Goal: Information Seeking & Learning: Learn about a topic

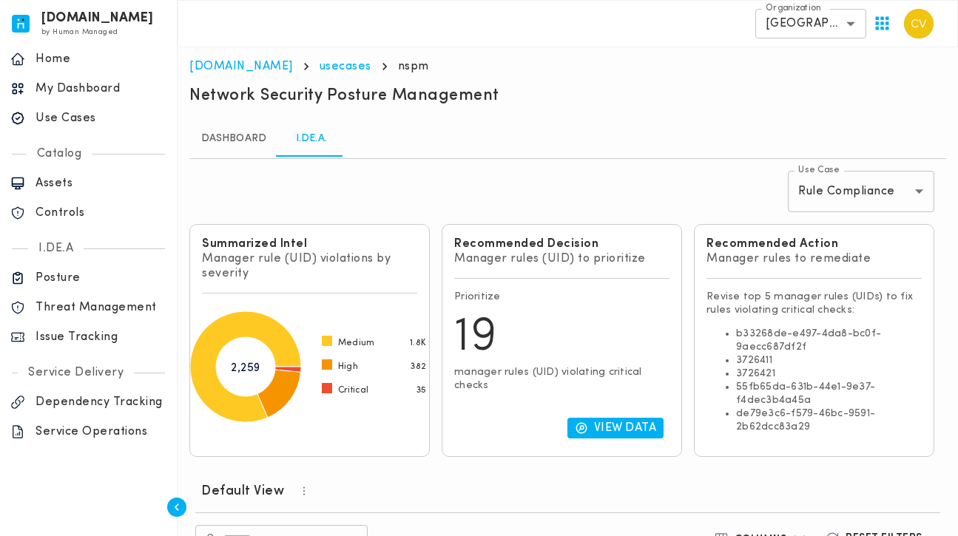
click at [85, 112] on p "Use Cases" at bounding box center [101, 118] width 131 height 15
click at [308, 144] on link "I.DE.A." at bounding box center [311, 139] width 67 height 36
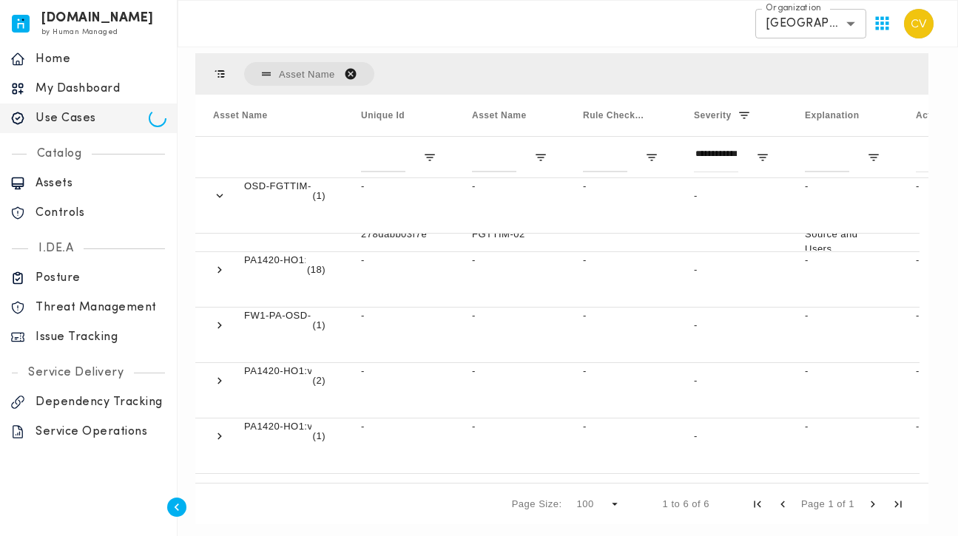
click at [353, 68] on span "Asset Name. Press ENTER to sort. Press DELETE to remove" at bounding box center [350, 73] width 13 height 13
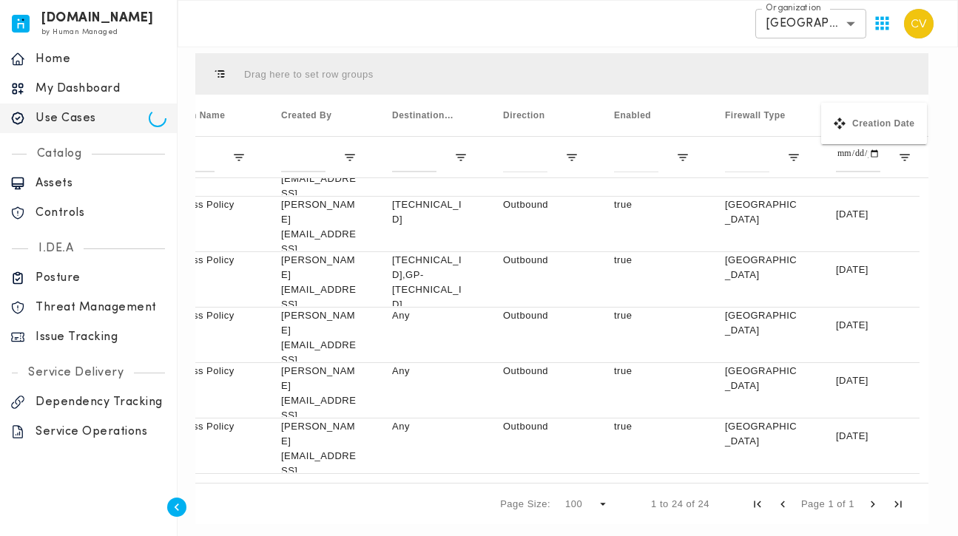
drag, startPoint x: 420, startPoint y: 108, endPoint x: 829, endPoint y: 112, distance: 409.1
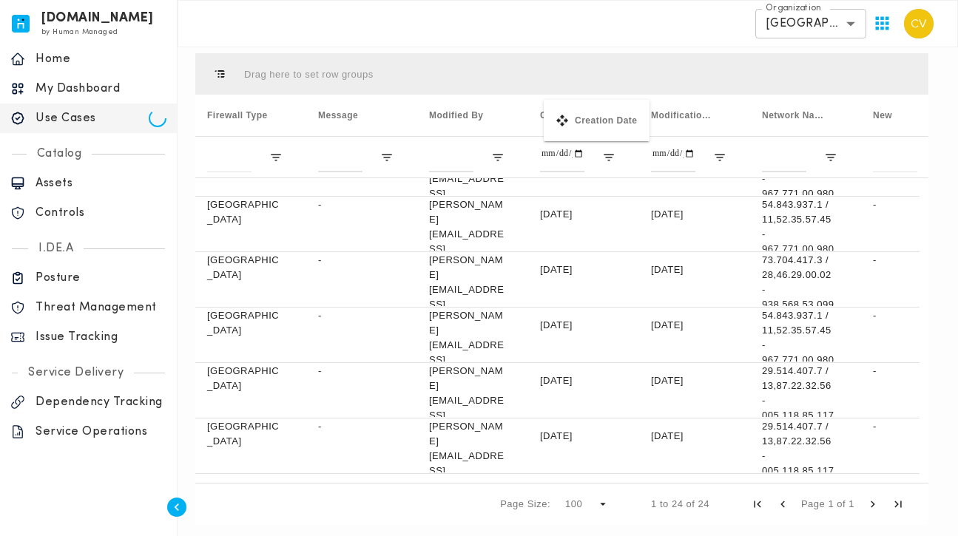
drag, startPoint x: 339, startPoint y: 112, endPoint x: 551, endPoint y: 109, distance: 212.3
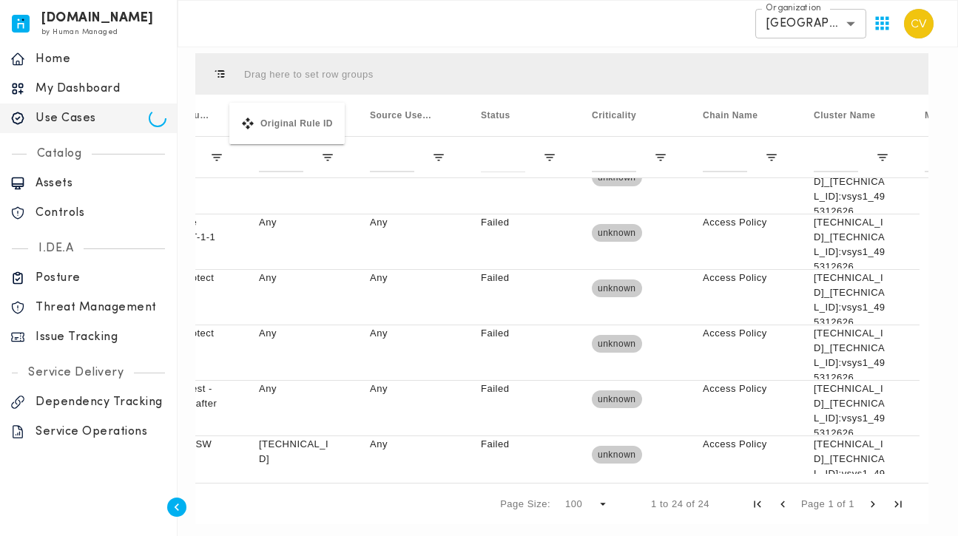
drag, startPoint x: 752, startPoint y: 112, endPoint x: 237, endPoint y: 112, distance: 514.9
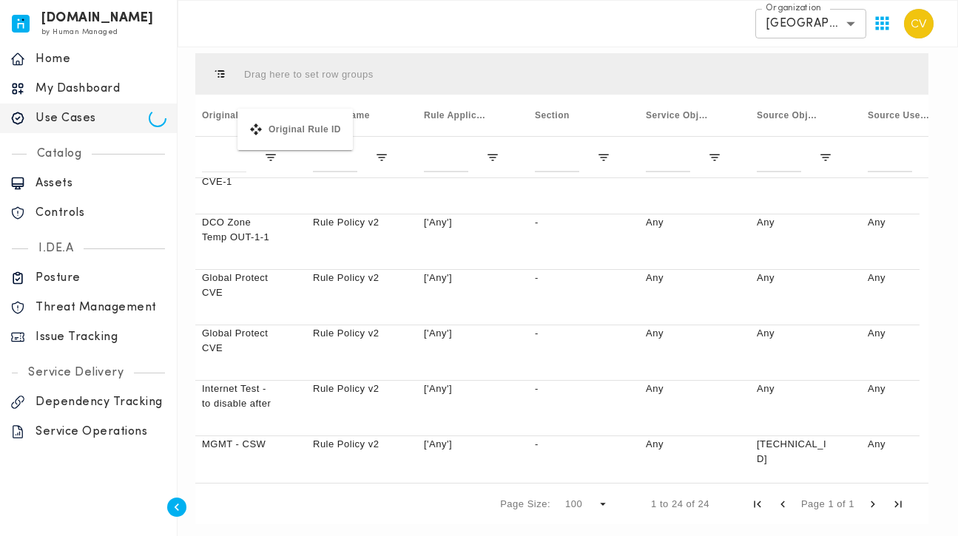
drag, startPoint x: 670, startPoint y: 117, endPoint x: 245, endPoint y: 118, distance: 425.4
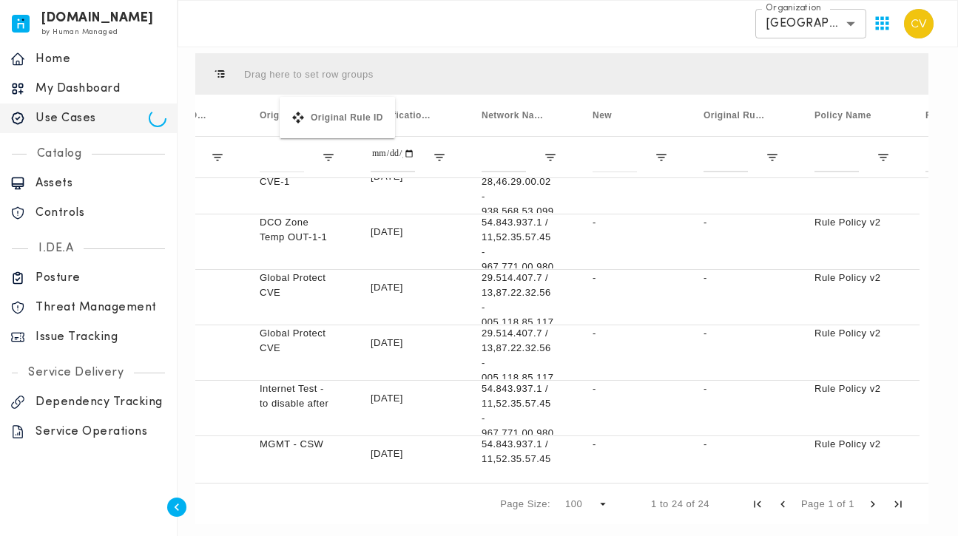
drag, startPoint x: 738, startPoint y: 112, endPoint x: 287, endPoint y: 106, distance: 450.5
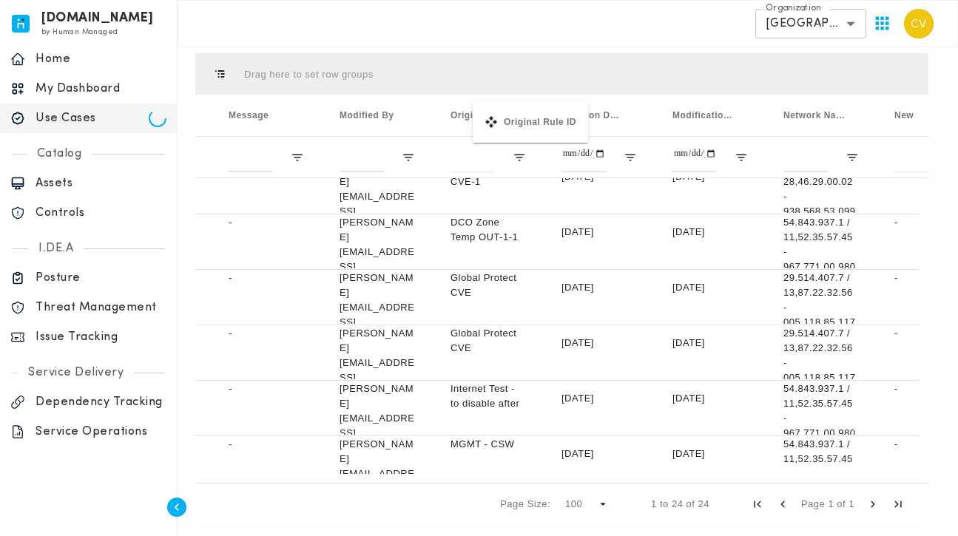
drag, startPoint x: 578, startPoint y: 110, endPoint x: 480, endPoint y: 110, distance: 97.6
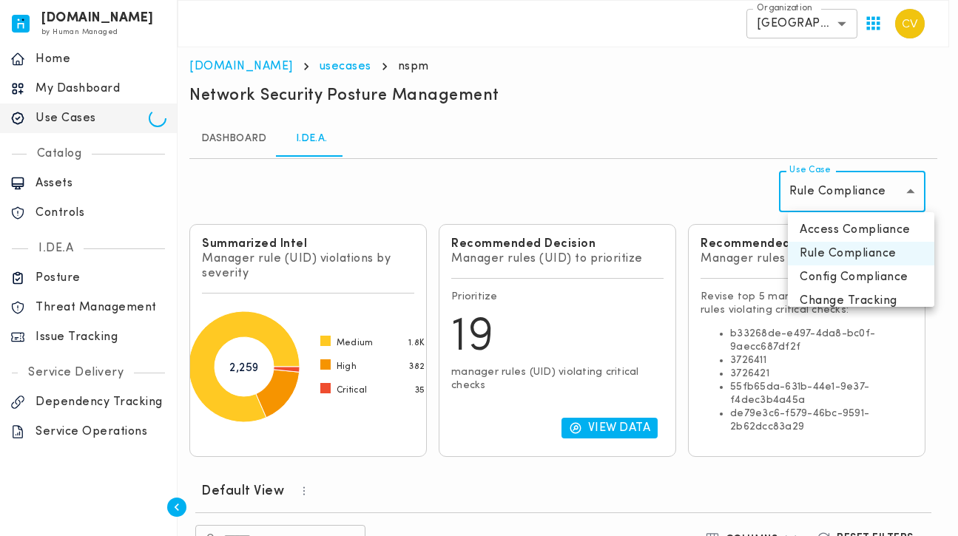
click at [874, 190] on body "[DOMAIN_NAME] by Human Managed {"resourceSet":[{"resourceId":"invicta-io/web/na…" at bounding box center [479, 529] width 958 height 1059
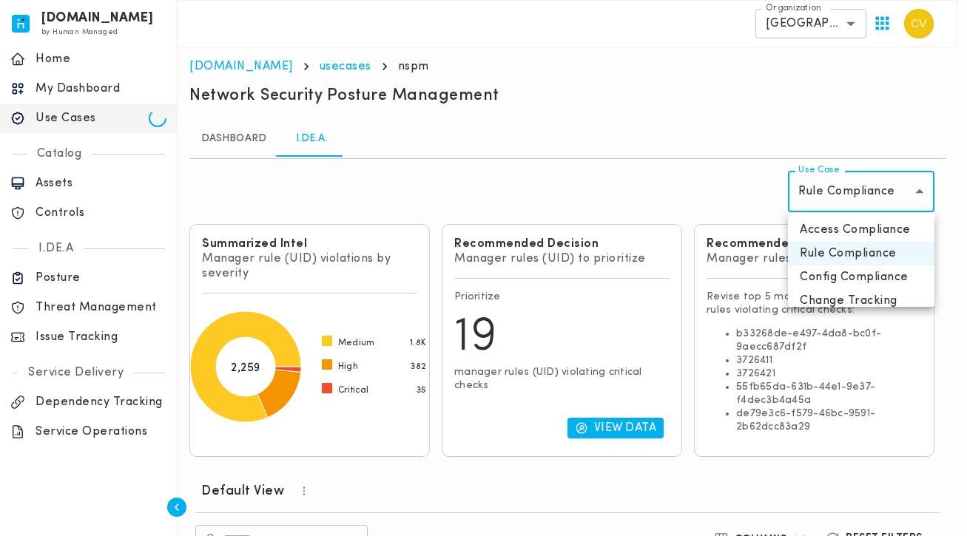
click at [840, 227] on li "Access Compliance" at bounding box center [861, 230] width 146 height 24
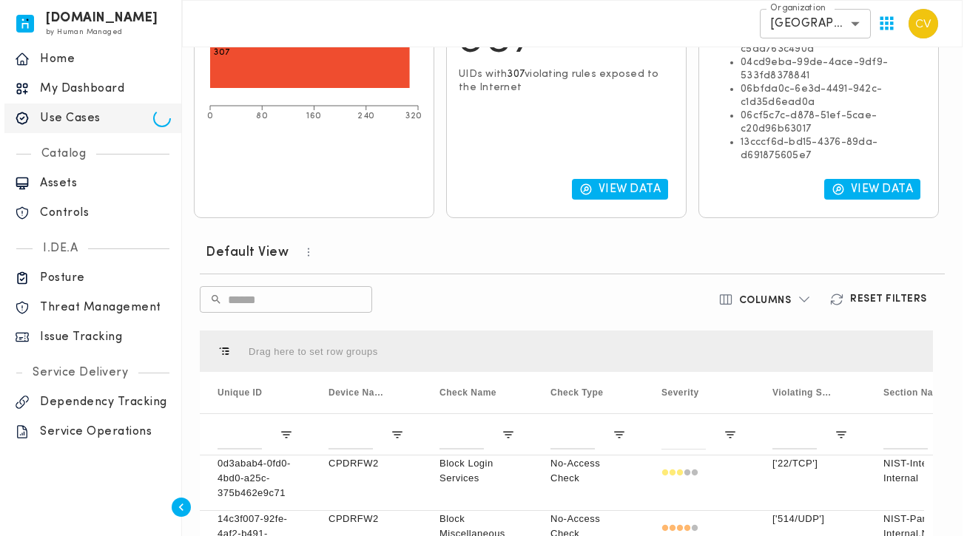
scroll to position [458, 0]
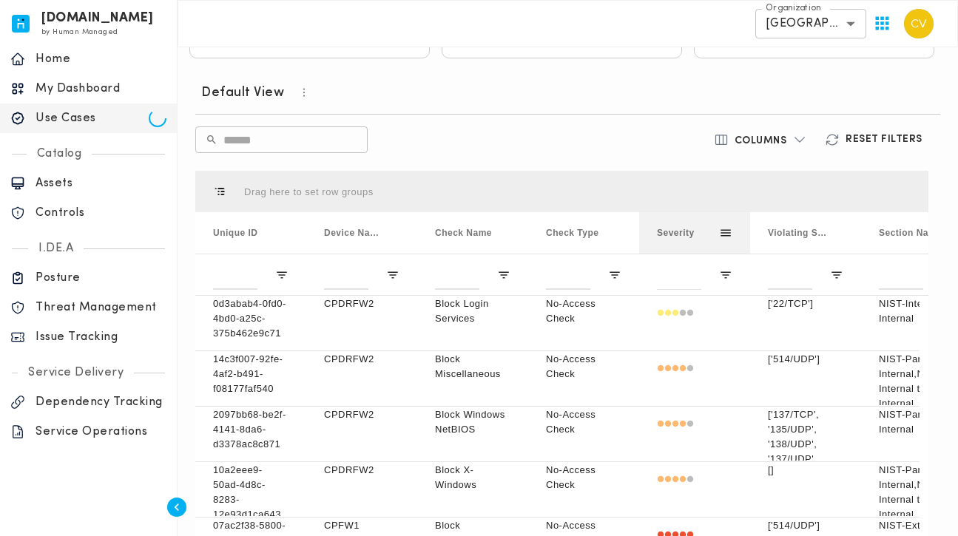
click at [730, 226] on span at bounding box center [725, 232] width 13 height 13
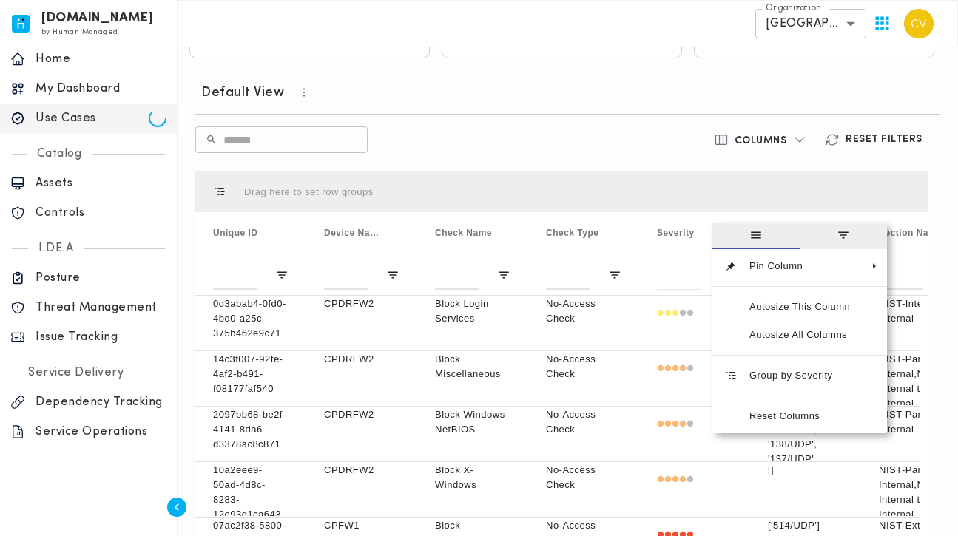
click at [673, 126] on div "​ ​" at bounding box center [441, 139] width 493 height 27
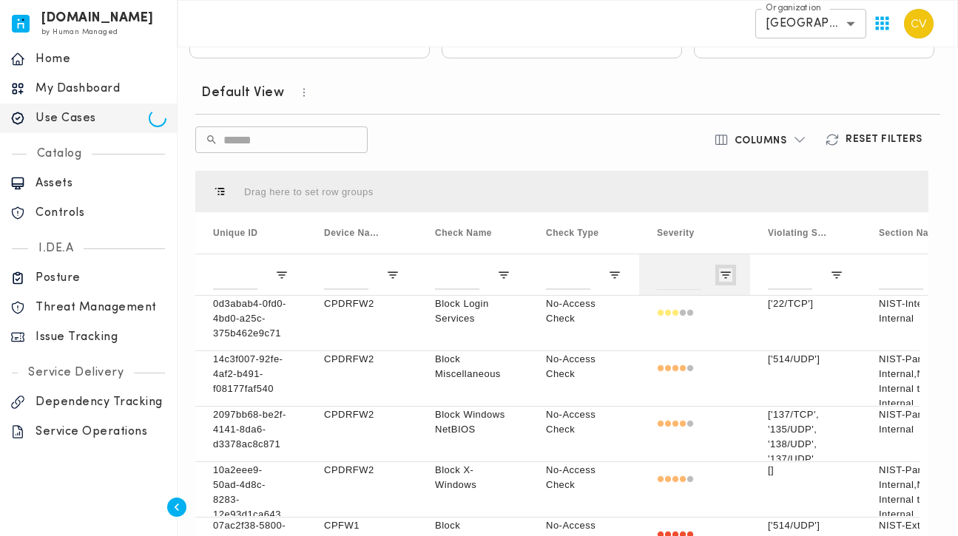
click at [723, 269] on span "Open Filter Menu" at bounding box center [725, 275] width 13 height 13
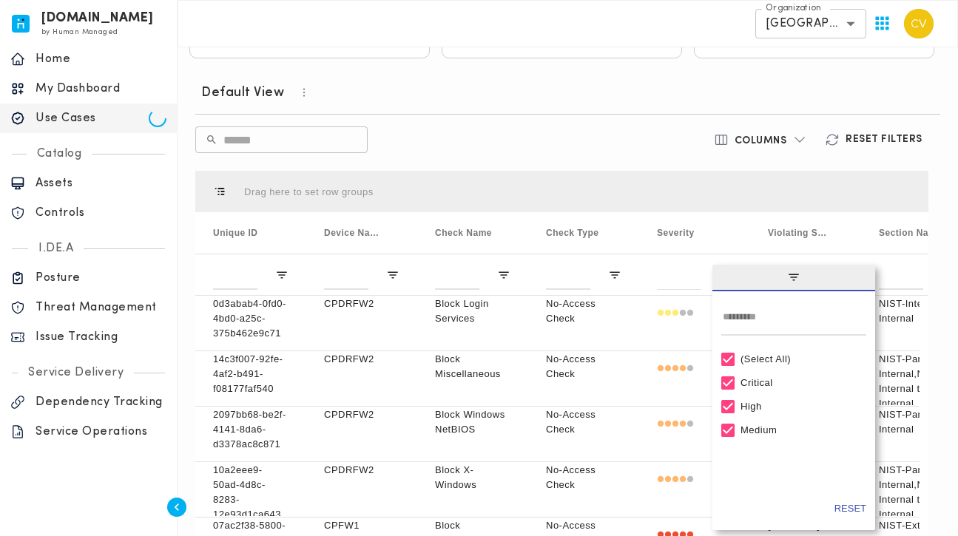
click at [758, 354] on div "(Select All)" at bounding box center [800, 359] width 120 height 11
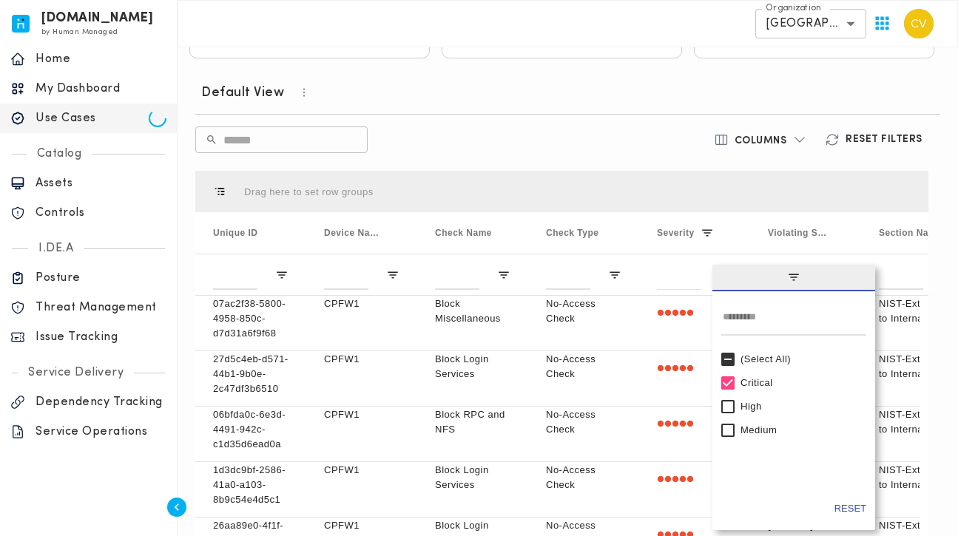
click at [646, 126] on div "​ ​" at bounding box center [441, 139] width 493 height 27
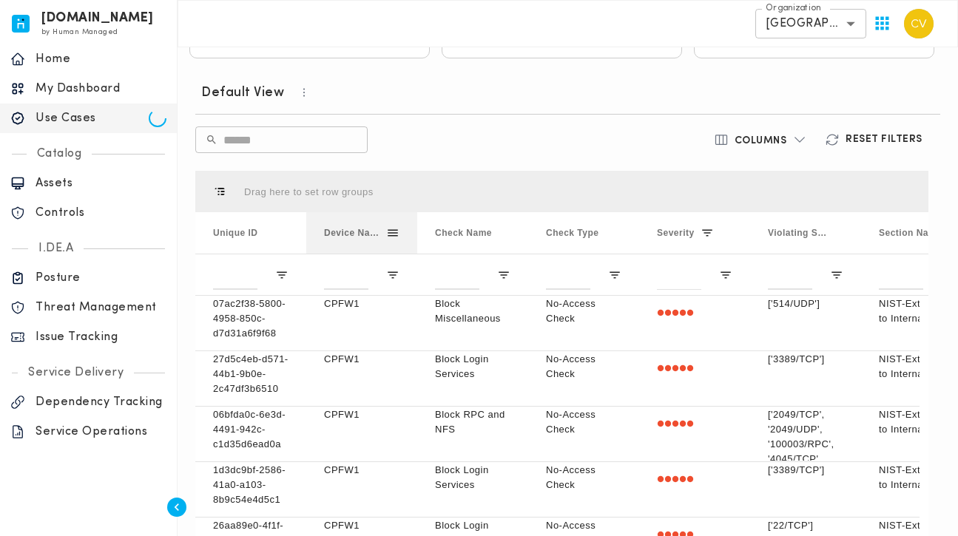
click at [365, 228] on span "Device Names" at bounding box center [355, 233] width 62 height 10
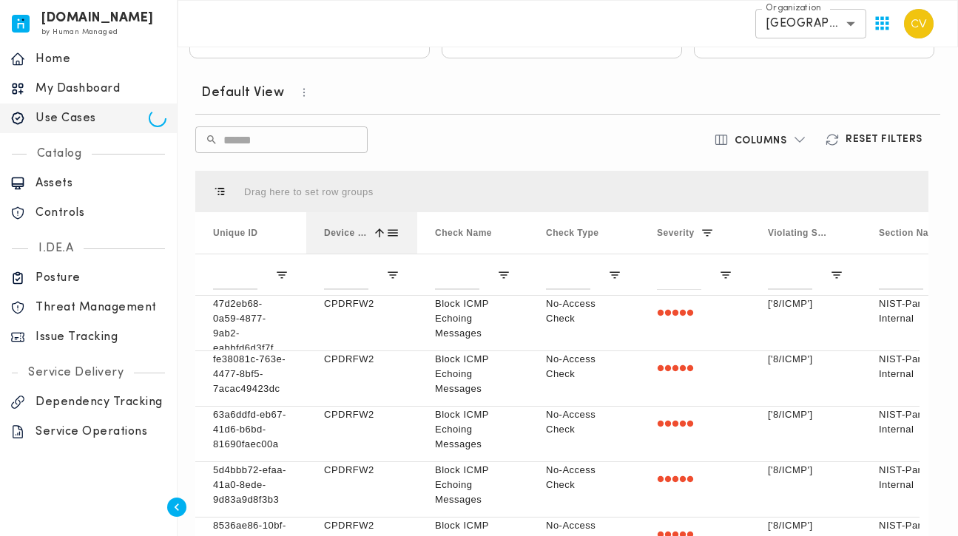
click at [364, 228] on span "Device Names" at bounding box center [345, 233] width 43 height 10
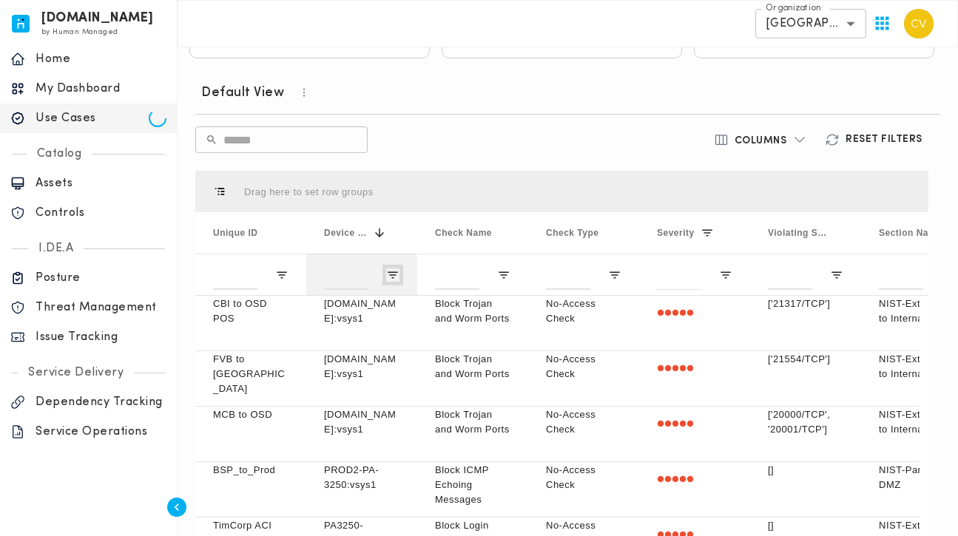
click at [394, 270] on span "Open Filter Menu" at bounding box center [392, 275] width 13 height 13
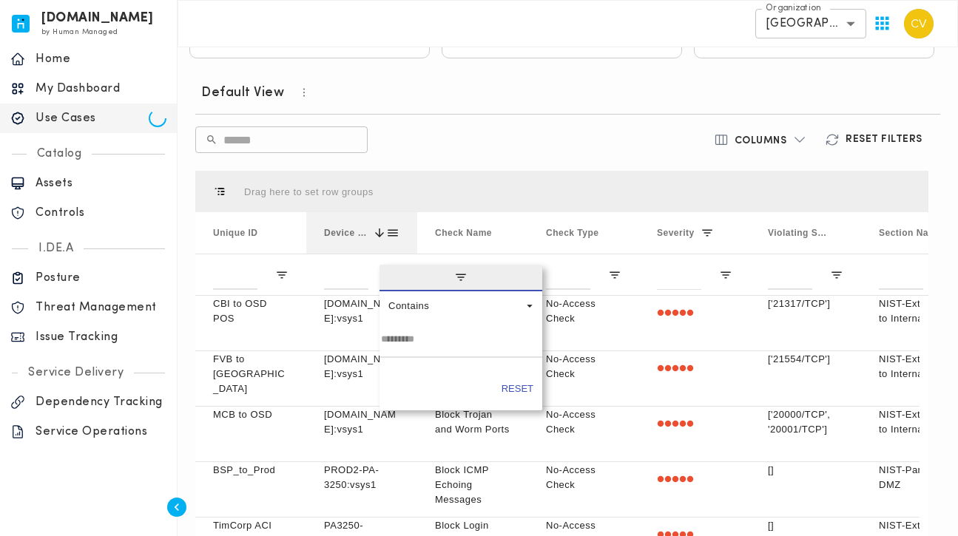
click at [385, 231] on span at bounding box center [379, 232] width 13 height 13
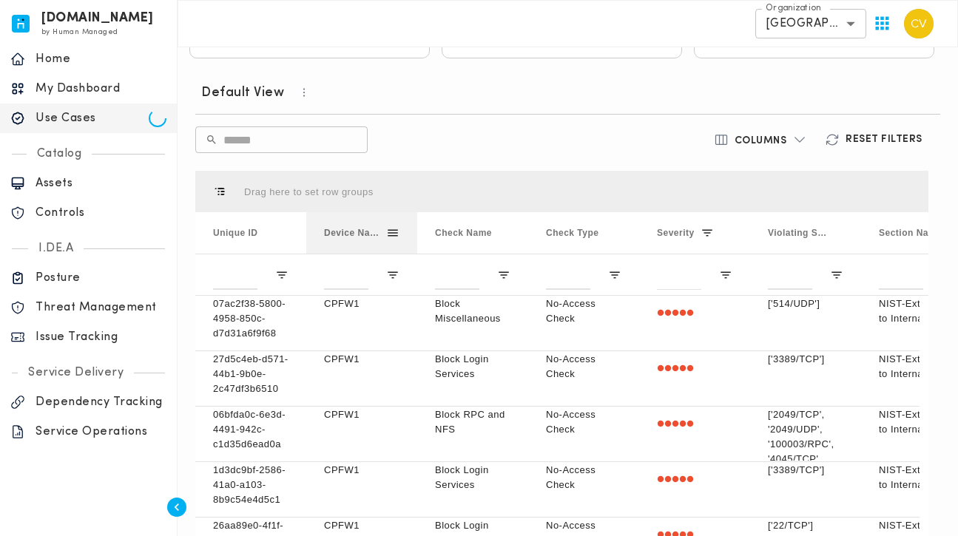
click at [395, 227] on span at bounding box center [392, 232] width 13 height 13
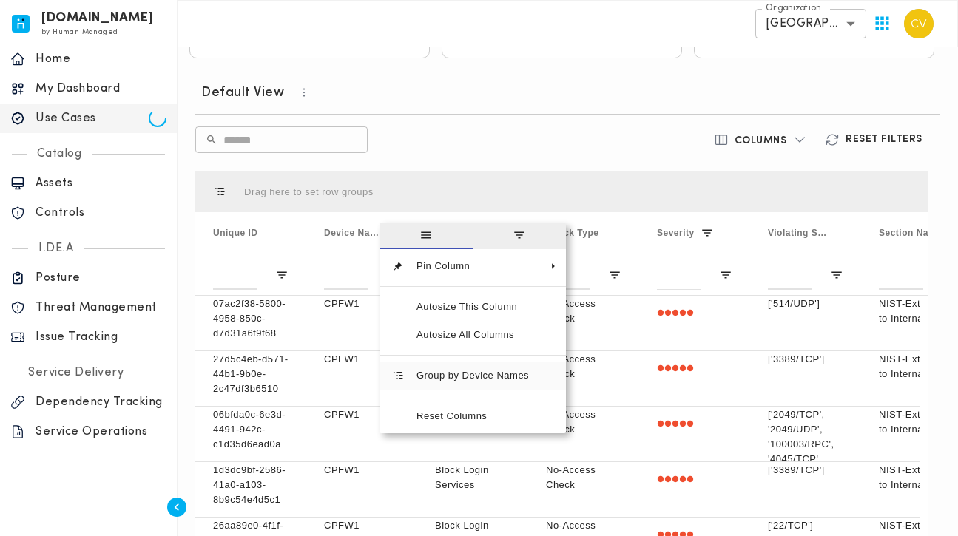
click at [456, 364] on span "Group by Device Names" at bounding box center [473, 376] width 136 height 28
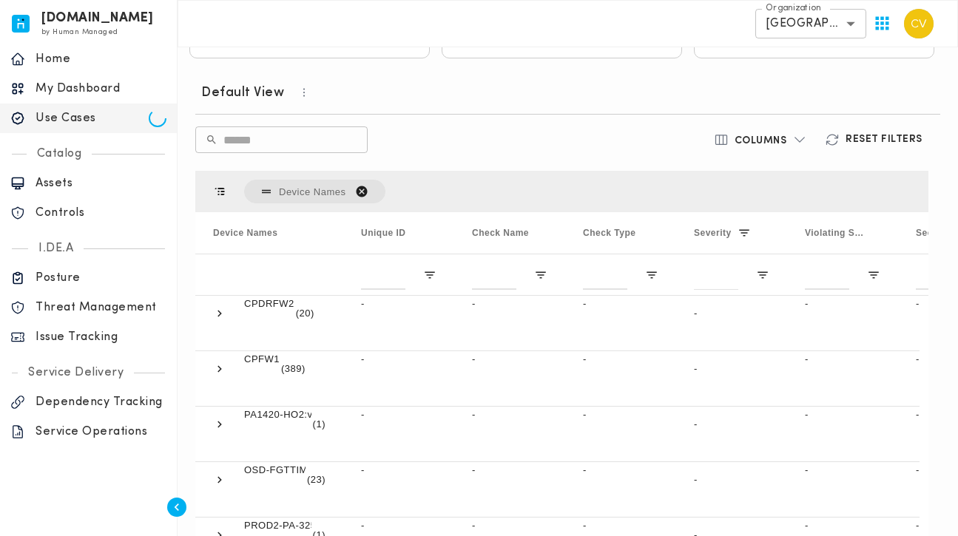
click at [771, 135] on h6 "Columns" at bounding box center [761, 141] width 53 height 13
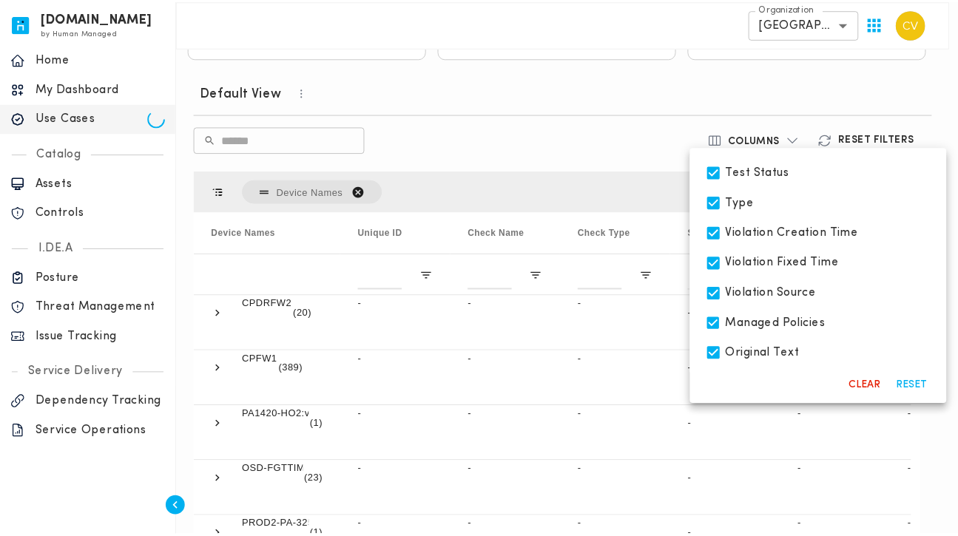
scroll to position [913, 0]
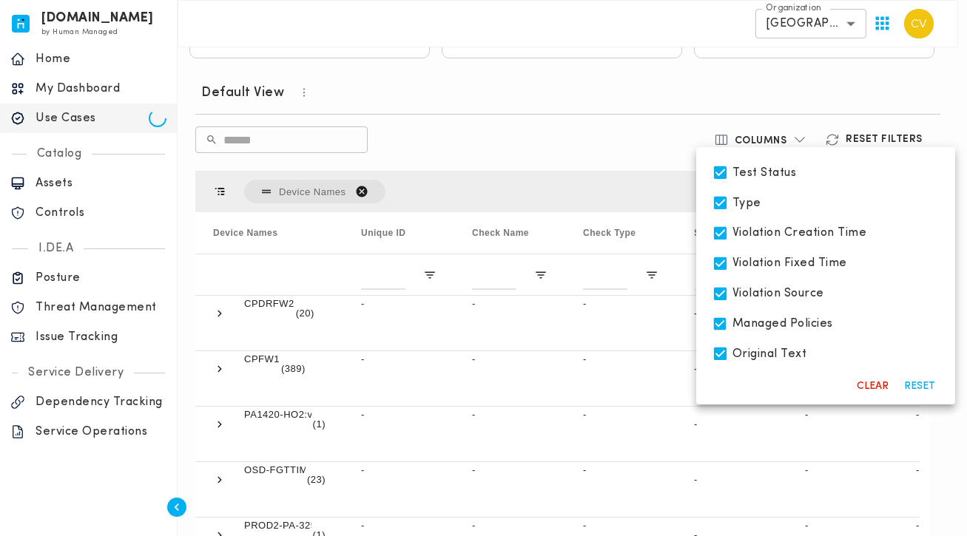
click at [540, 117] on div at bounding box center [483, 268] width 967 height 536
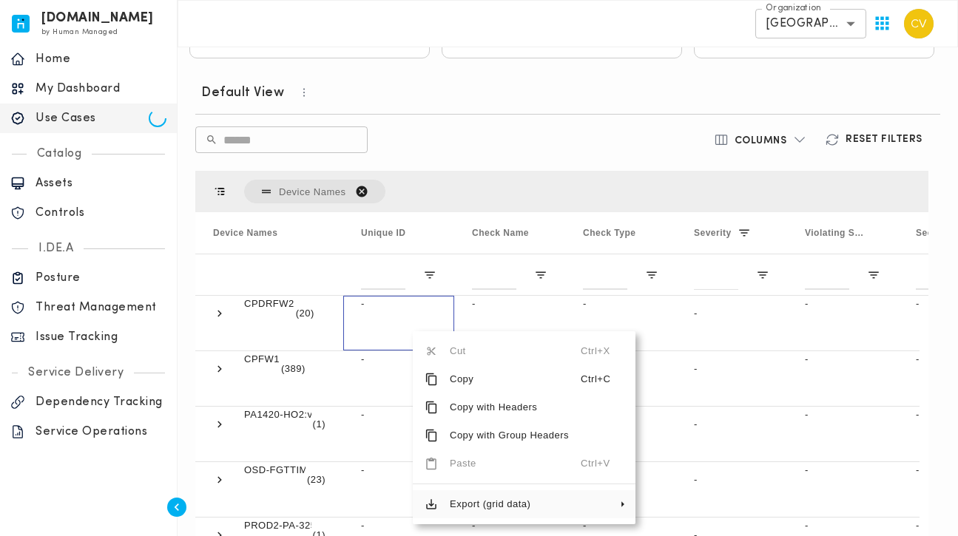
click at [471, 495] on span "Export (grid data)" at bounding box center [509, 504] width 143 height 28
click at [678, 527] on span "Excel Export" at bounding box center [707, 538] width 84 height 28
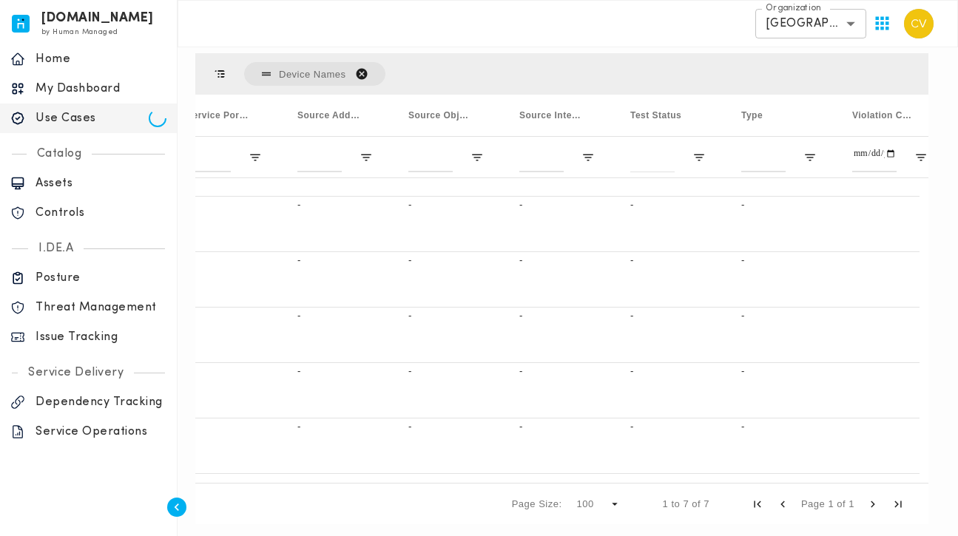
scroll to position [0, 2858]
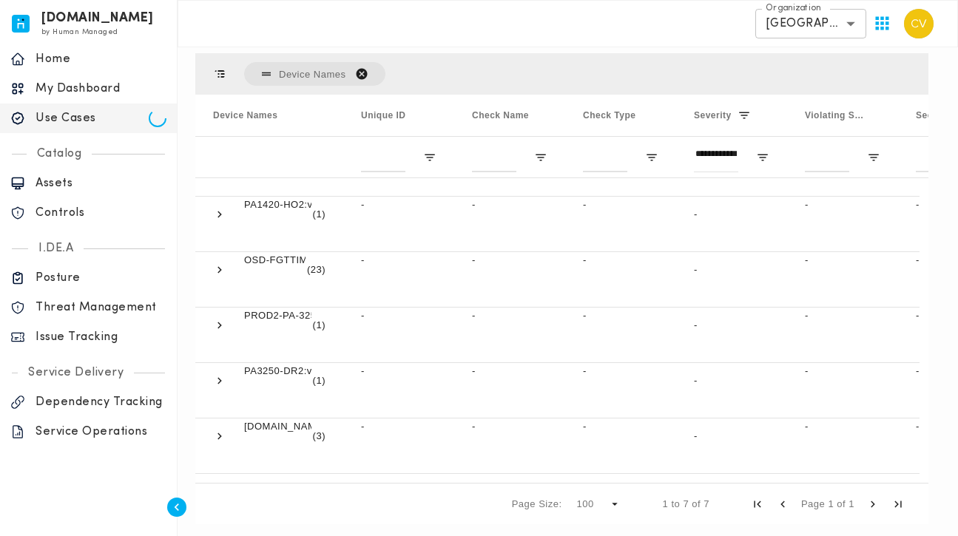
click at [366, 67] on span "Device Names. Press ENTER to sort. Press DELETE to remove" at bounding box center [361, 73] width 13 height 13
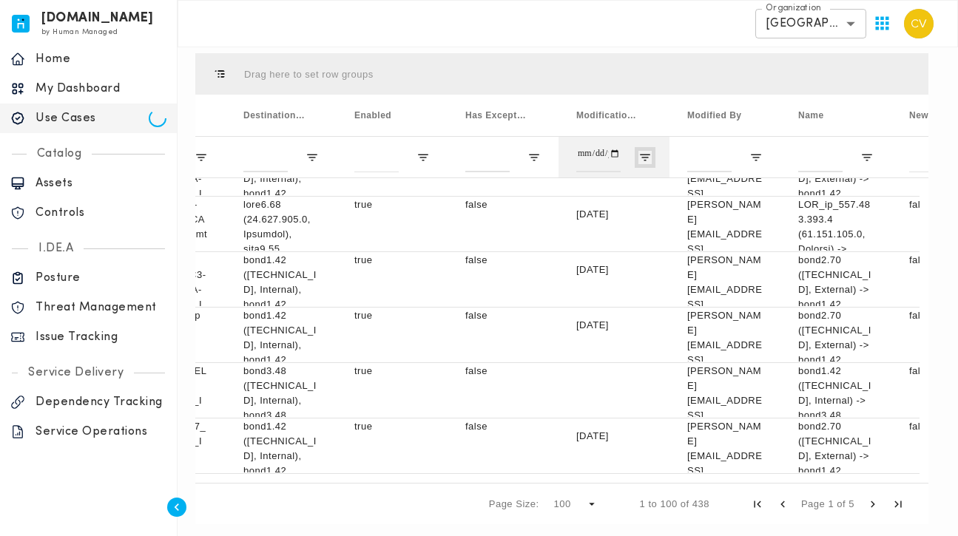
click at [646, 154] on span "Open Filter Menu" at bounding box center [644, 157] width 13 height 13
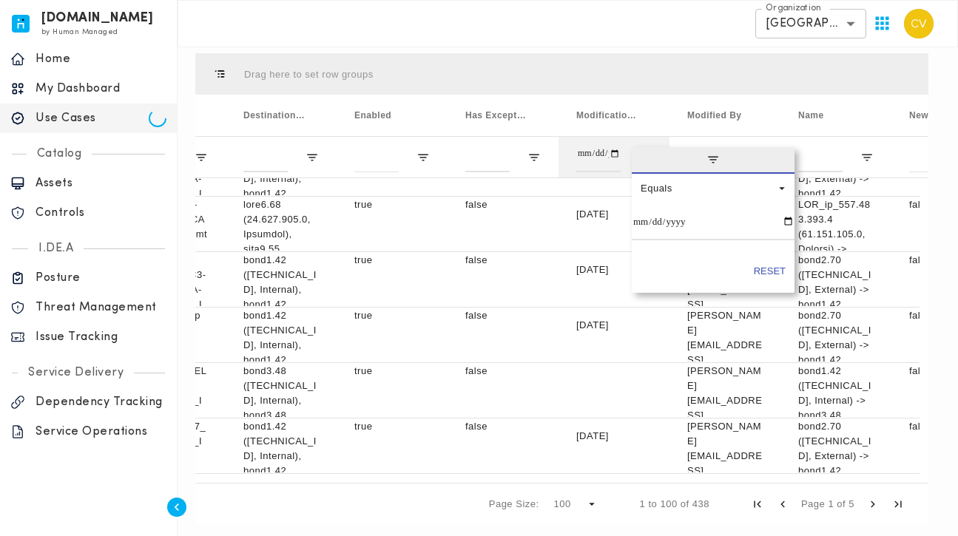
click at [646, 154] on span "filter" at bounding box center [713, 160] width 163 height 27
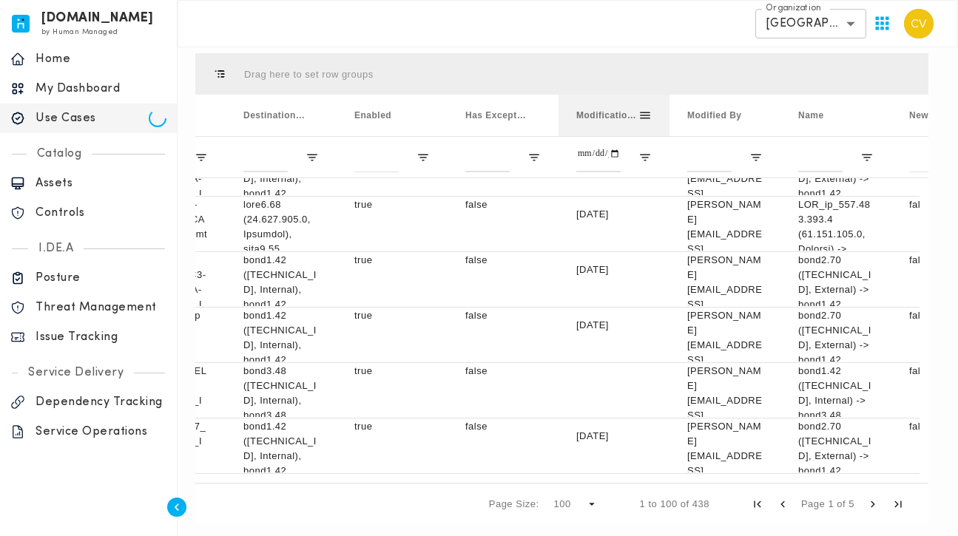
click at [647, 112] on span at bounding box center [644, 115] width 13 height 13
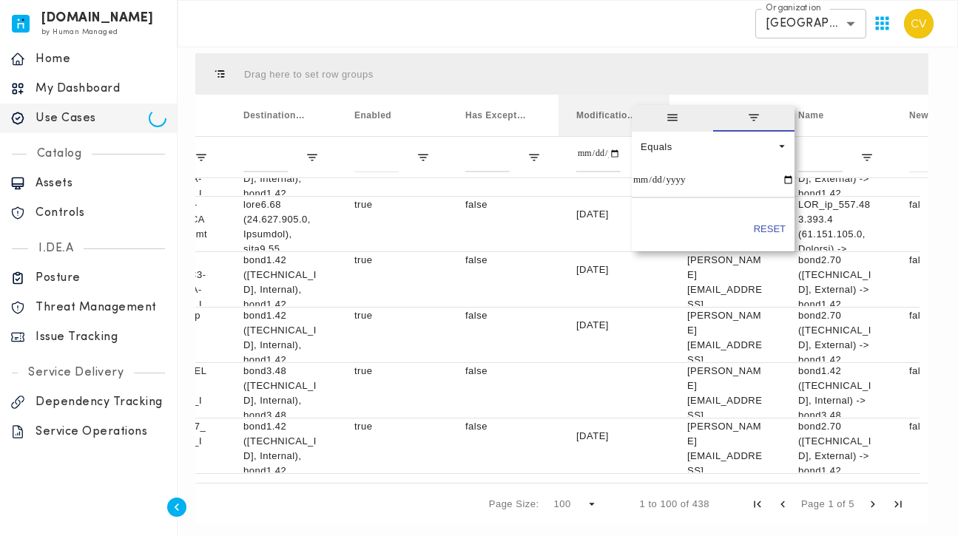
click at [647, 112] on span "general" at bounding box center [672, 118] width 81 height 27
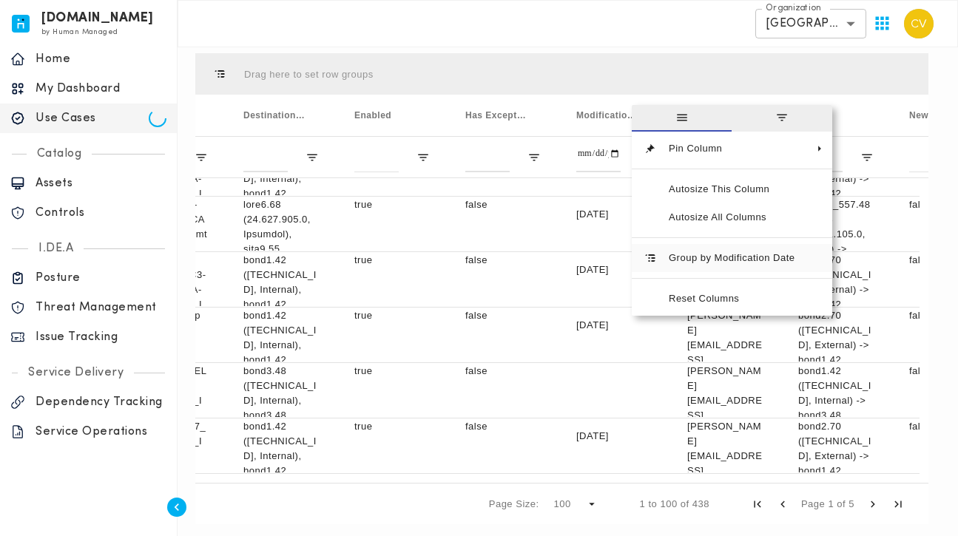
click at [694, 253] on span "Group by Modification Date" at bounding box center [732, 258] width 150 height 28
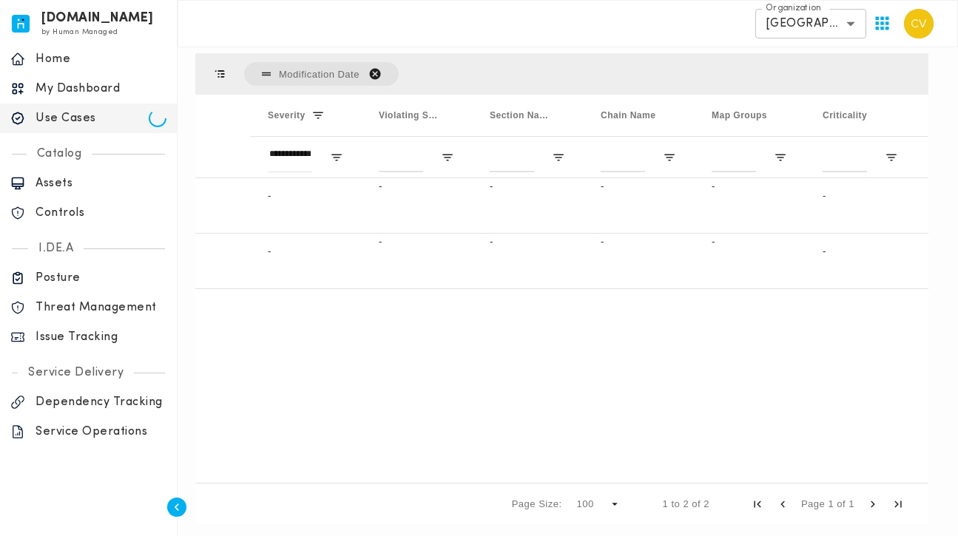
scroll to position [0, 0]
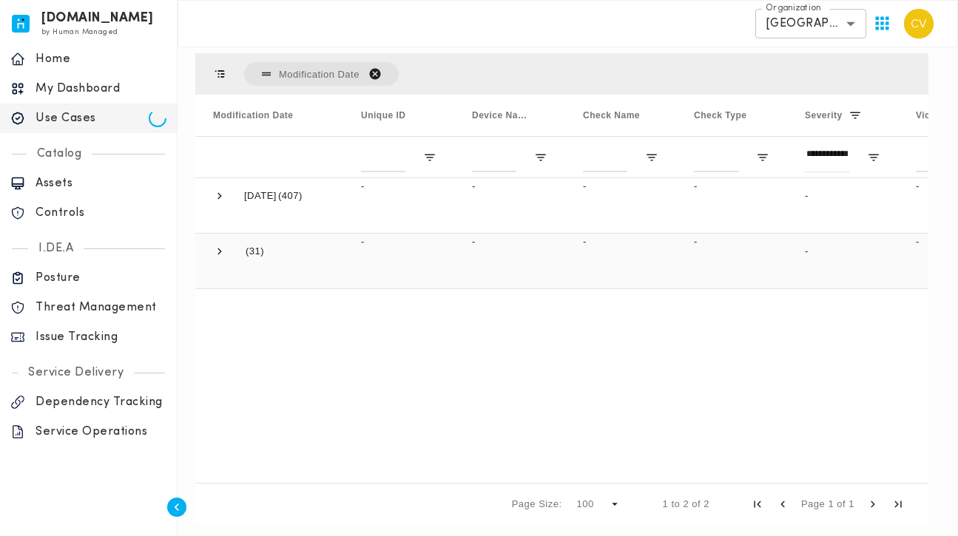
click at [220, 248] on span at bounding box center [219, 251] width 13 height 13
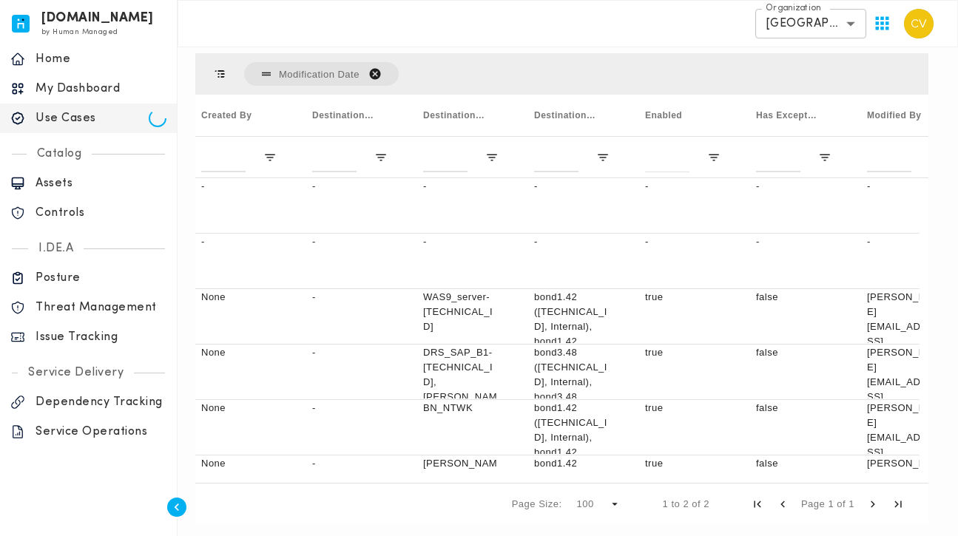
scroll to position [0, 1697]
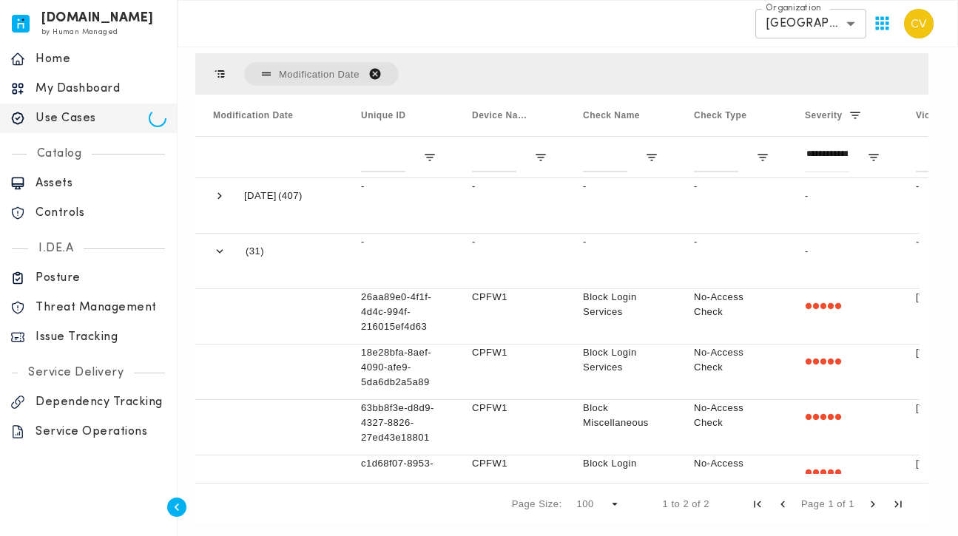
click at [381, 67] on span "Modification Date. Press ENTER to sort. Press DELETE to remove" at bounding box center [374, 73] width 13 height 13
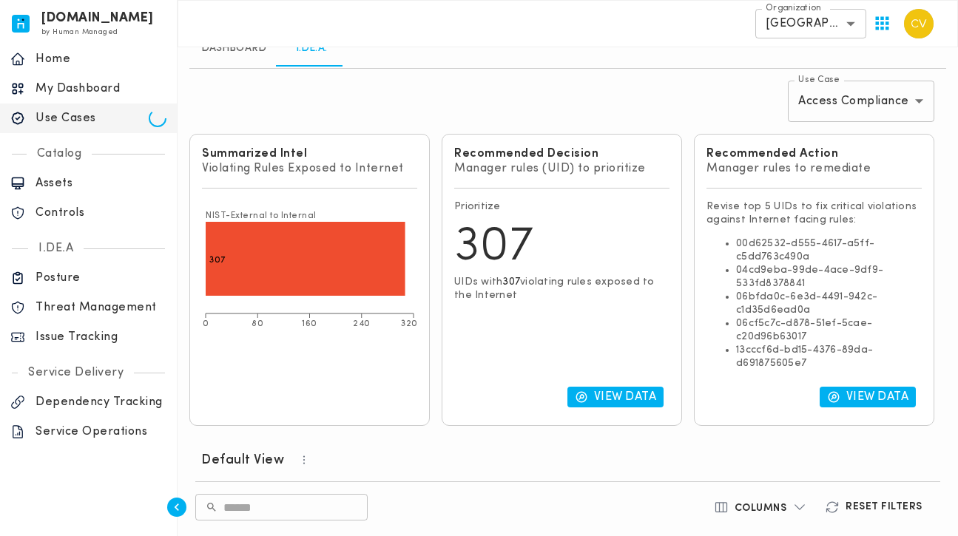
scroll to position [0, 0]
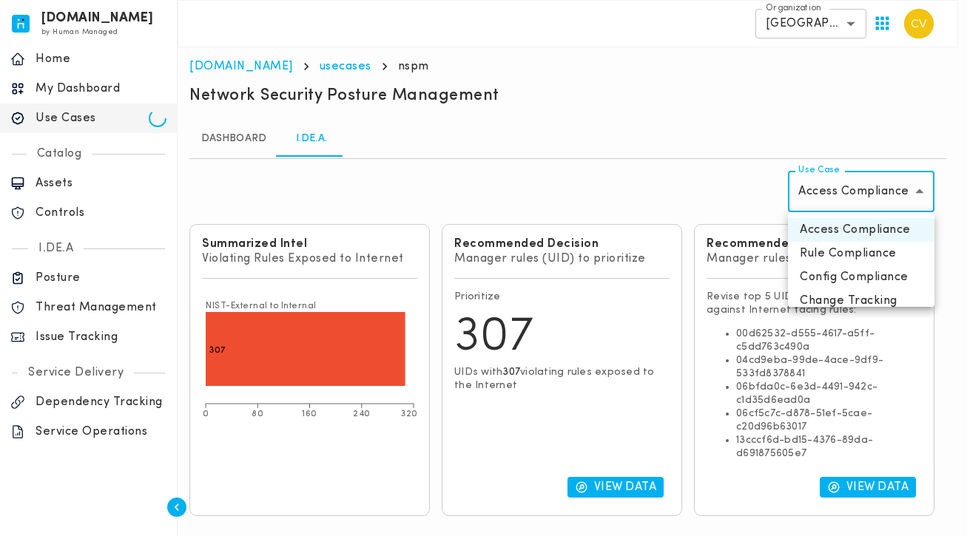
click at [811, 256] on li "Rule Compliance" at bounding box center [861, 254] width 146 height 24
type input "**********"
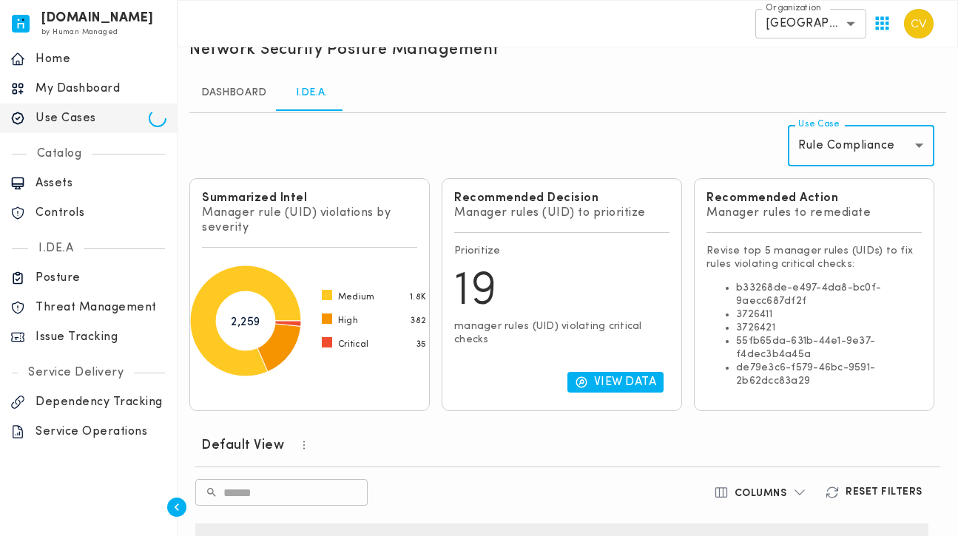
scroll to position [138, 0]
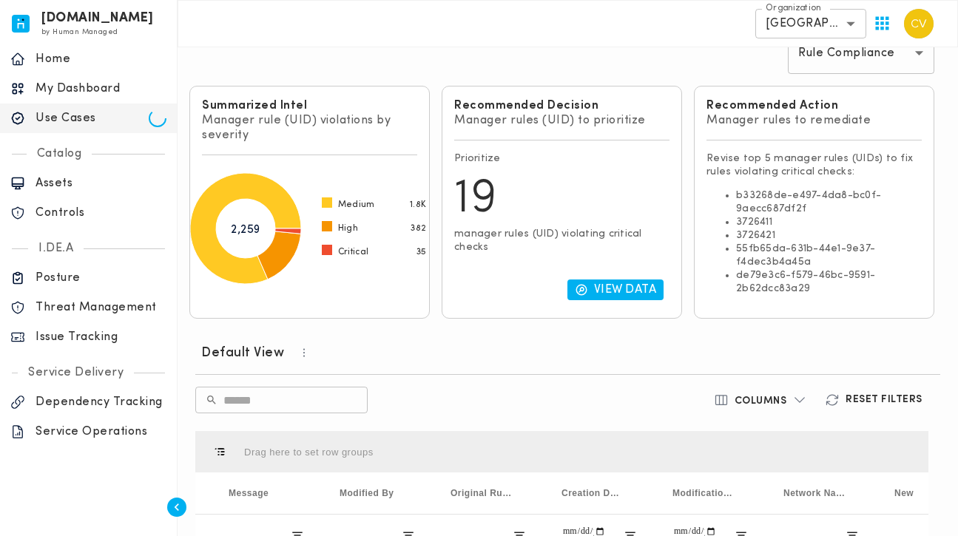
click at [615, 288] on p "View Data" at bounding box center [625, 290] width 63 height 15
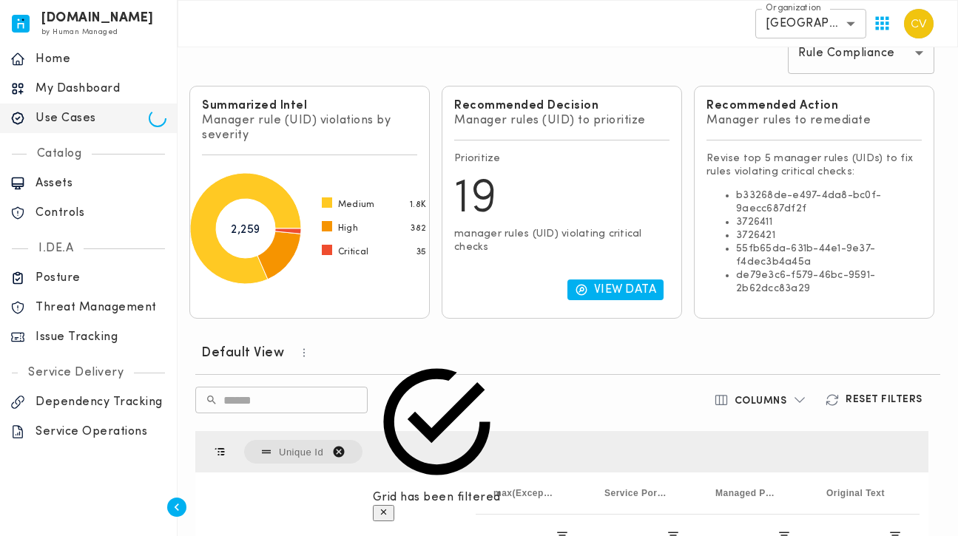
scroll to position [379, 0]
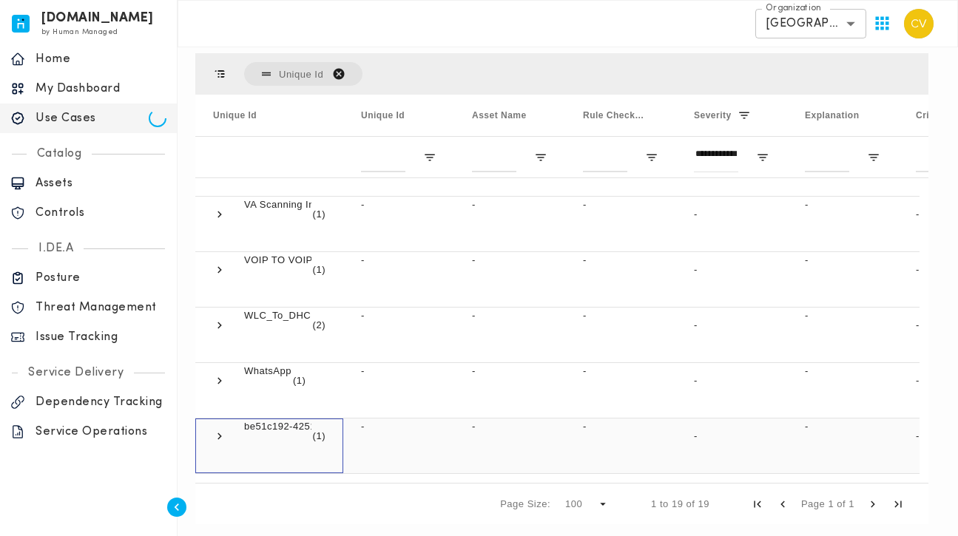
click at [222, 433] on span at bounding box center [219, 436] width 13 height 13
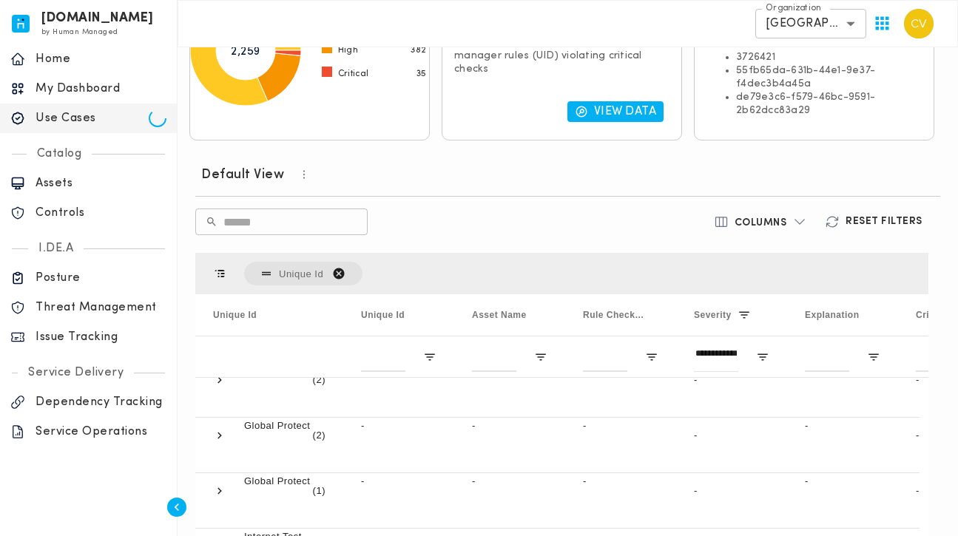
click at [342, 267] on span "Unique Id. Press ENTER to sort. Press DELETE to remove" at bounding box center [338, 273] width 13 height 13
